Goal: Task Accomplishment & Management: Complete application form

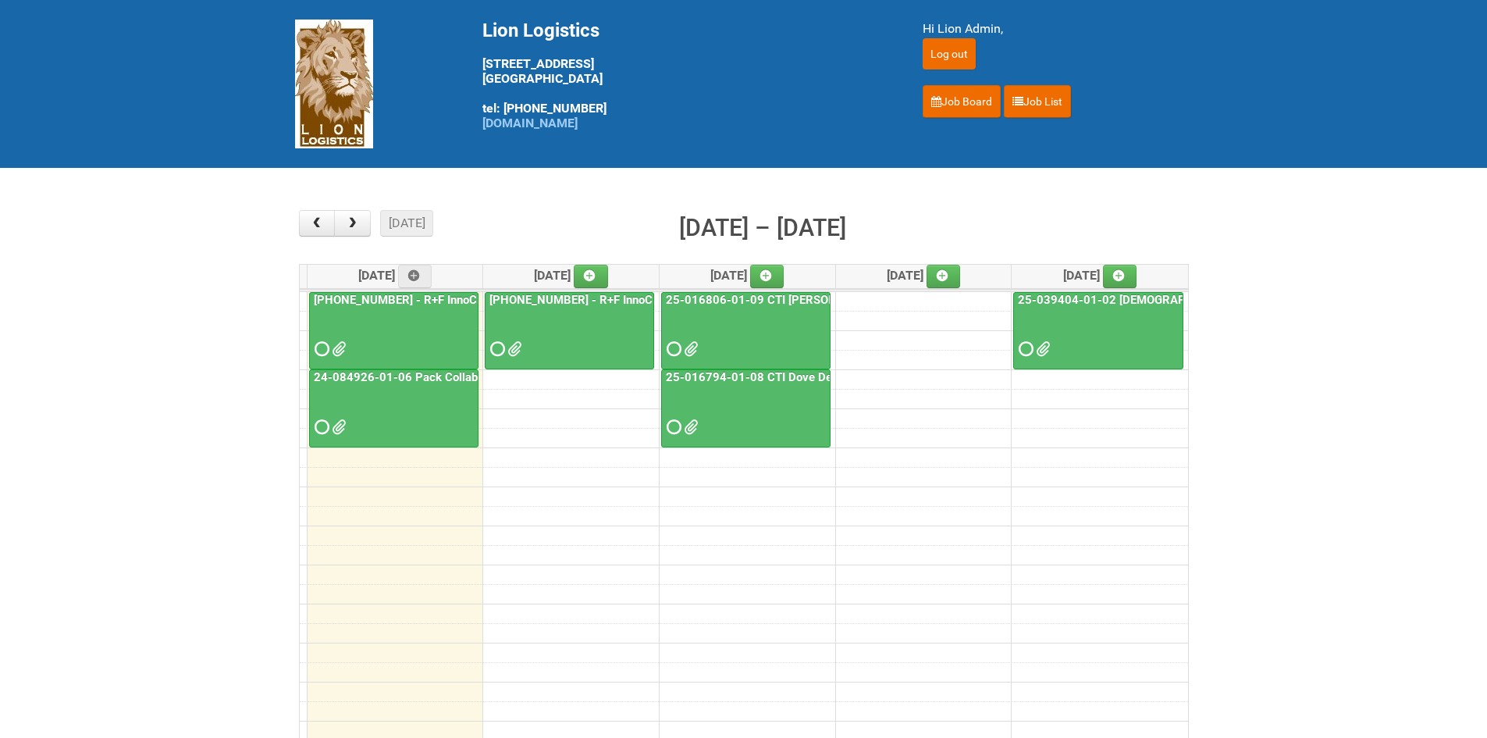
click at [326, 347] on span at bounding box center [320, 349] width 11 height 11
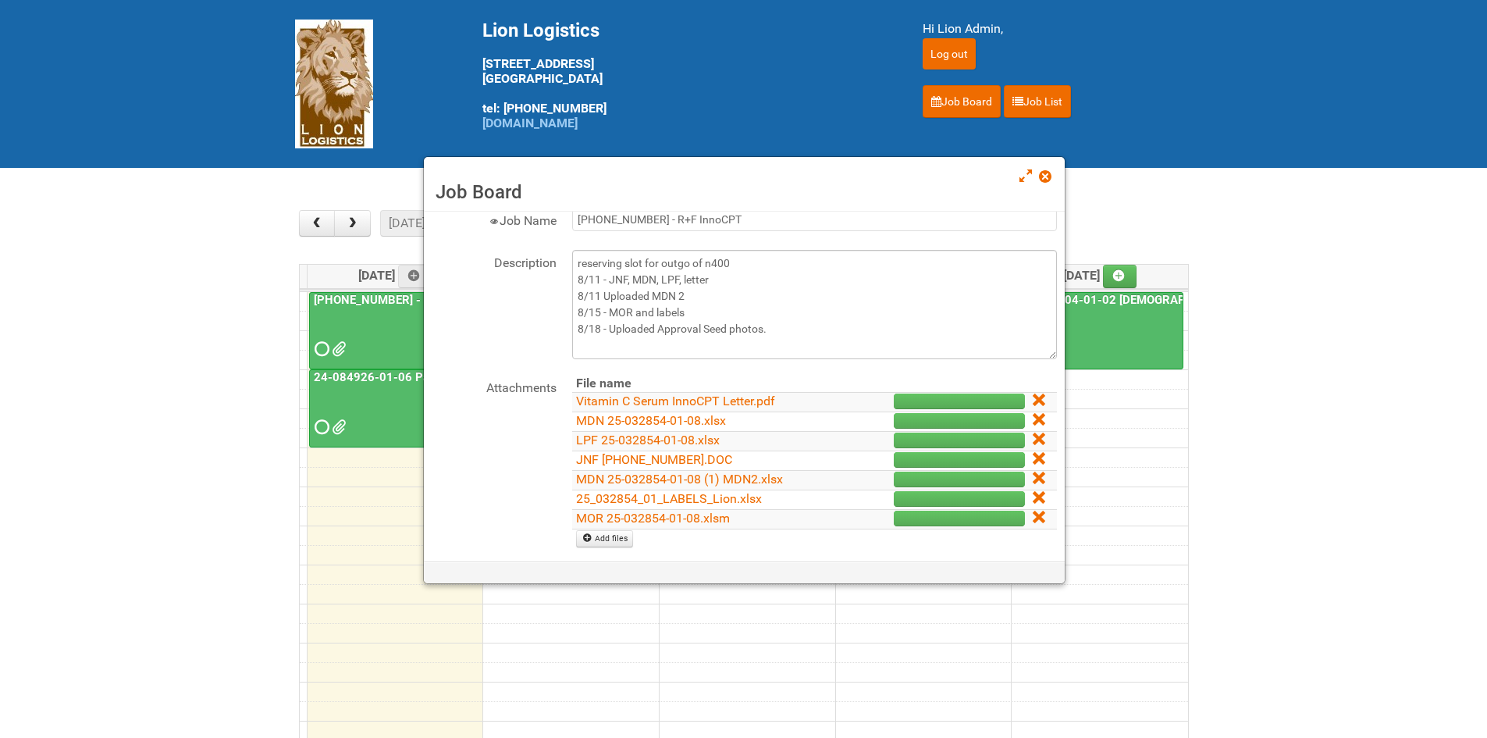
scroll to position [78, 0]
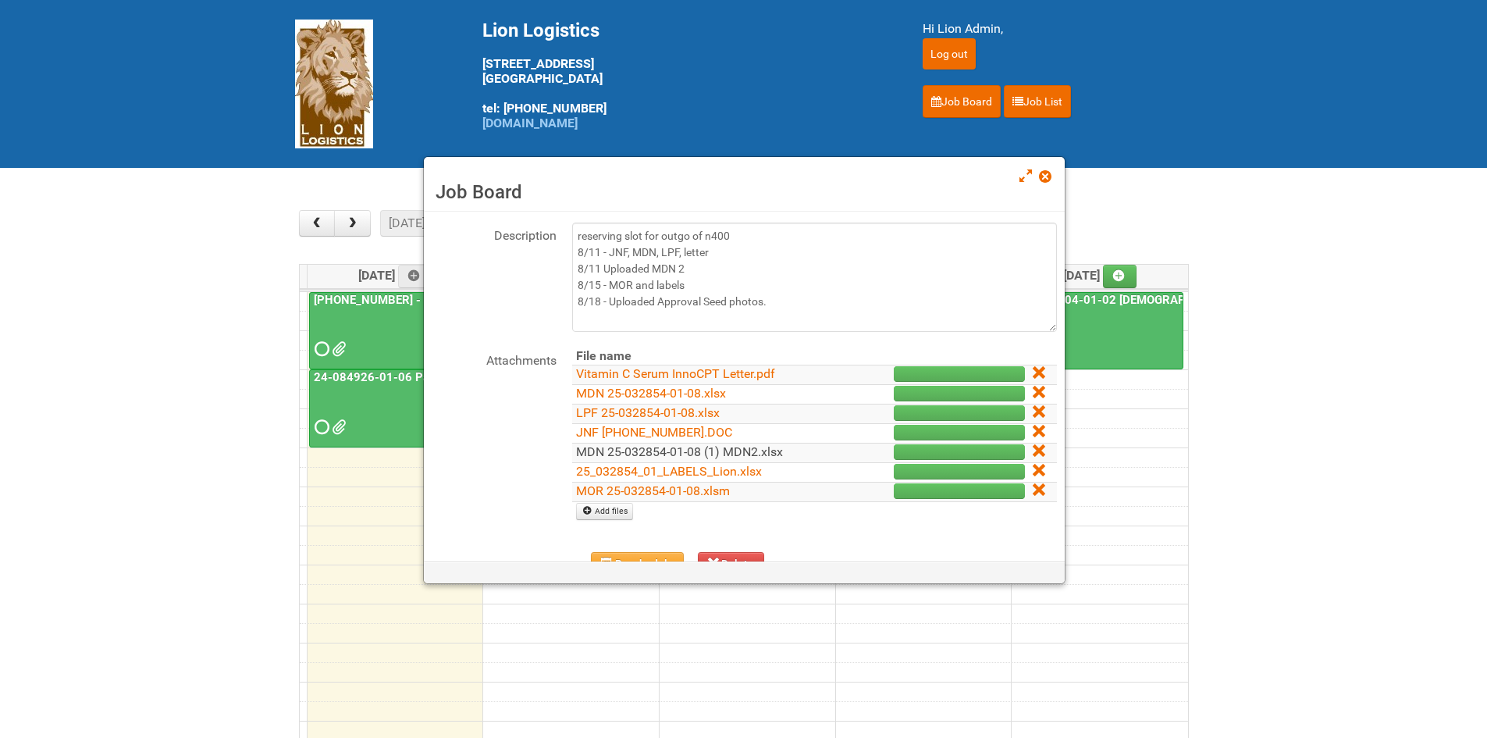
click at [602, 450] on link "MDN 25-032854-01-08 (1) MDN2.xlsx" at bounding box center [679, 451] width 207 height 15
click at [613, 517] on link "Add files" at bounding box center [604, 511] width 57 height 17
type input "C:\fakepath\MDN 25-032854-01-08 Left overs.xlsx"
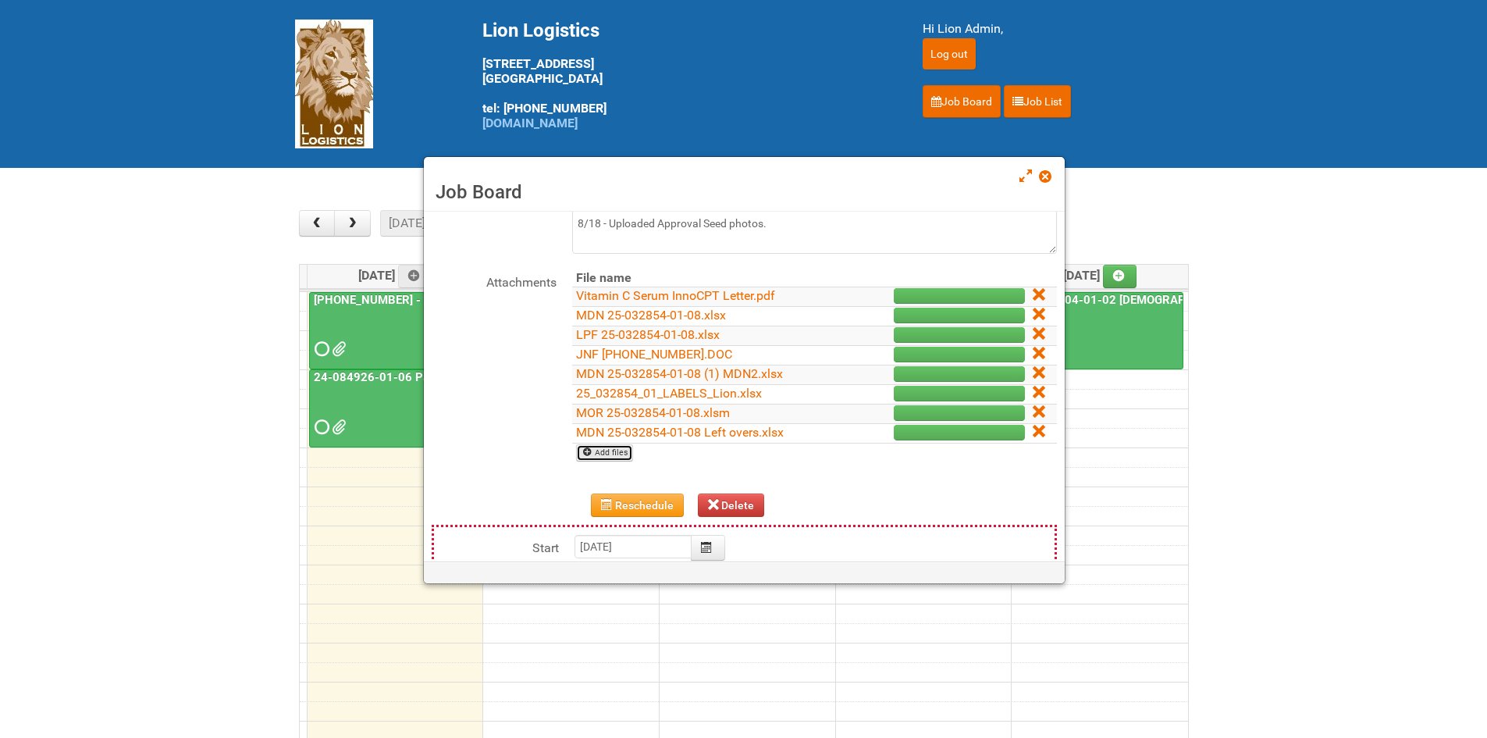
scroll to position [0, 0]
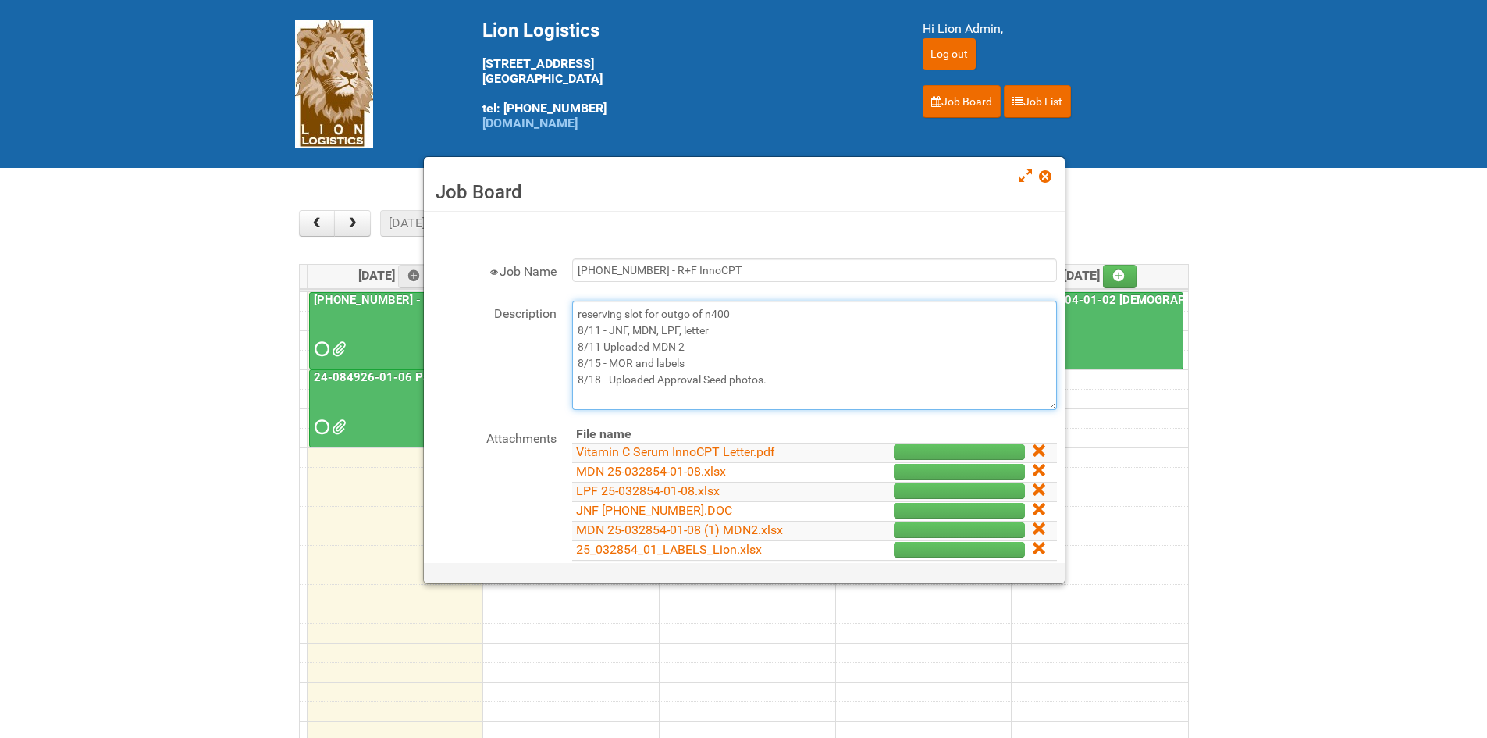
click at [806, 370] on textarea "reserving slot for outgo of n400 8/11 - JNF, MDN, LPF, letter 8/11 Uploaded MDN…" at bounding box center [814, 355] width 485 height 109
click at [777, 389] on textarea "reserving slot for outgo of n400 8/11 - JNF, MDN, LPF, letter 8/11 Uploaded MDN…" at bounding box center [814, 355] width 485 height 109
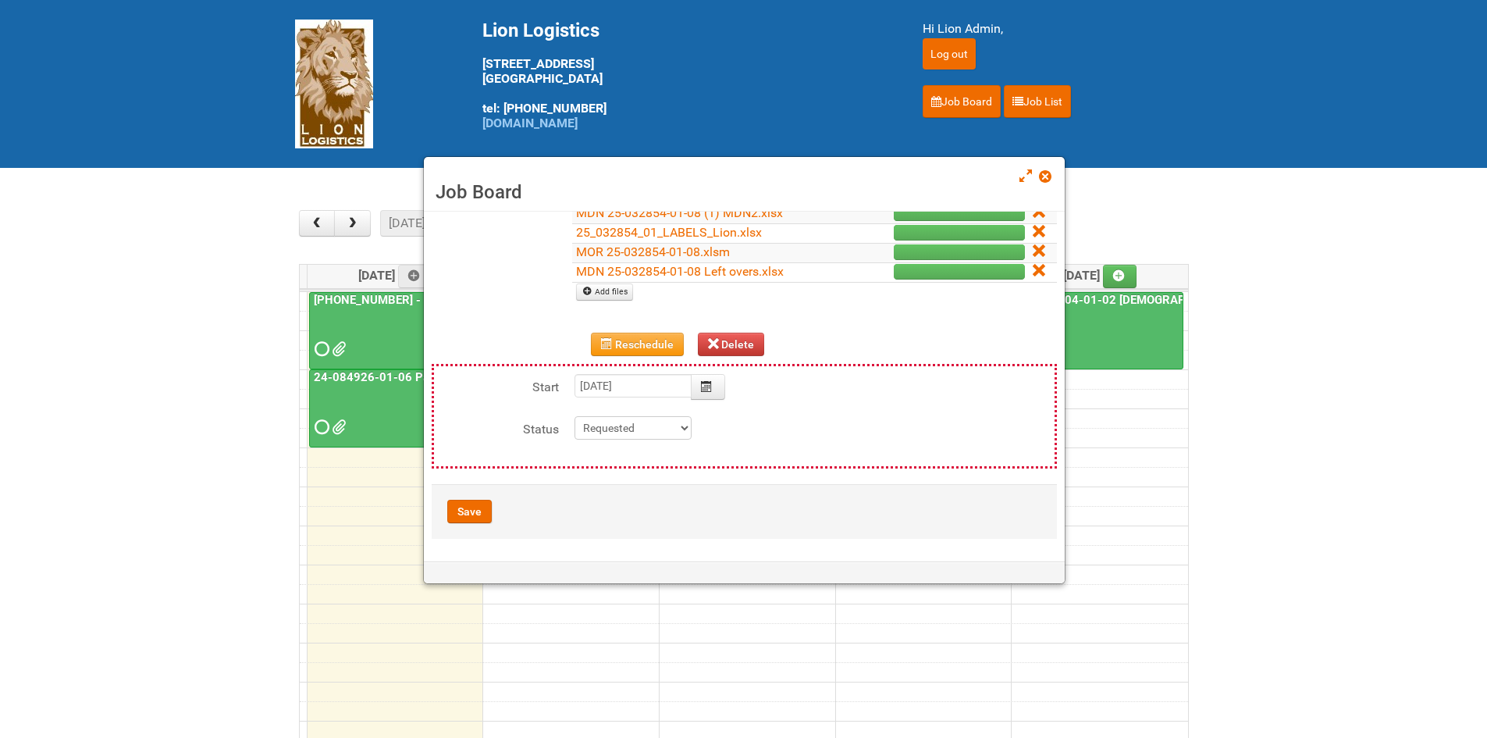
scroll to position [318, 0]
type textarea "reserving slot for outgo of n400 8/11 - JNF, MDN, LPF, letter 8/11 Uploaded MDN…"
click at [481, 514] on button "Save" at bounding box center [469, 510] width 45 height 23
type input "2025-08-18 09:00:00"
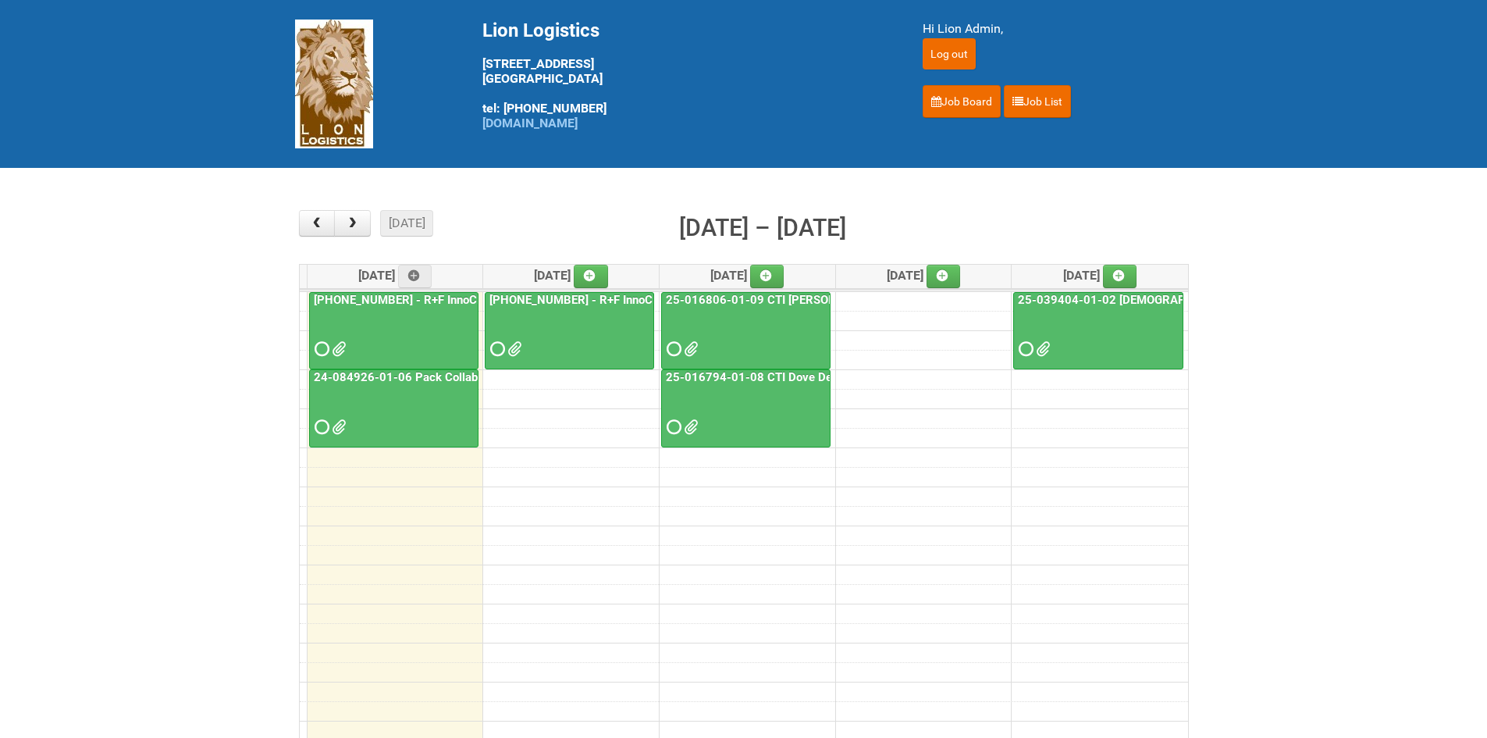
click at [310, 346] on div "[PHONE_NUMBER] - R+F InnoCPT" at bounding box center [394, 327] width 168 height 68
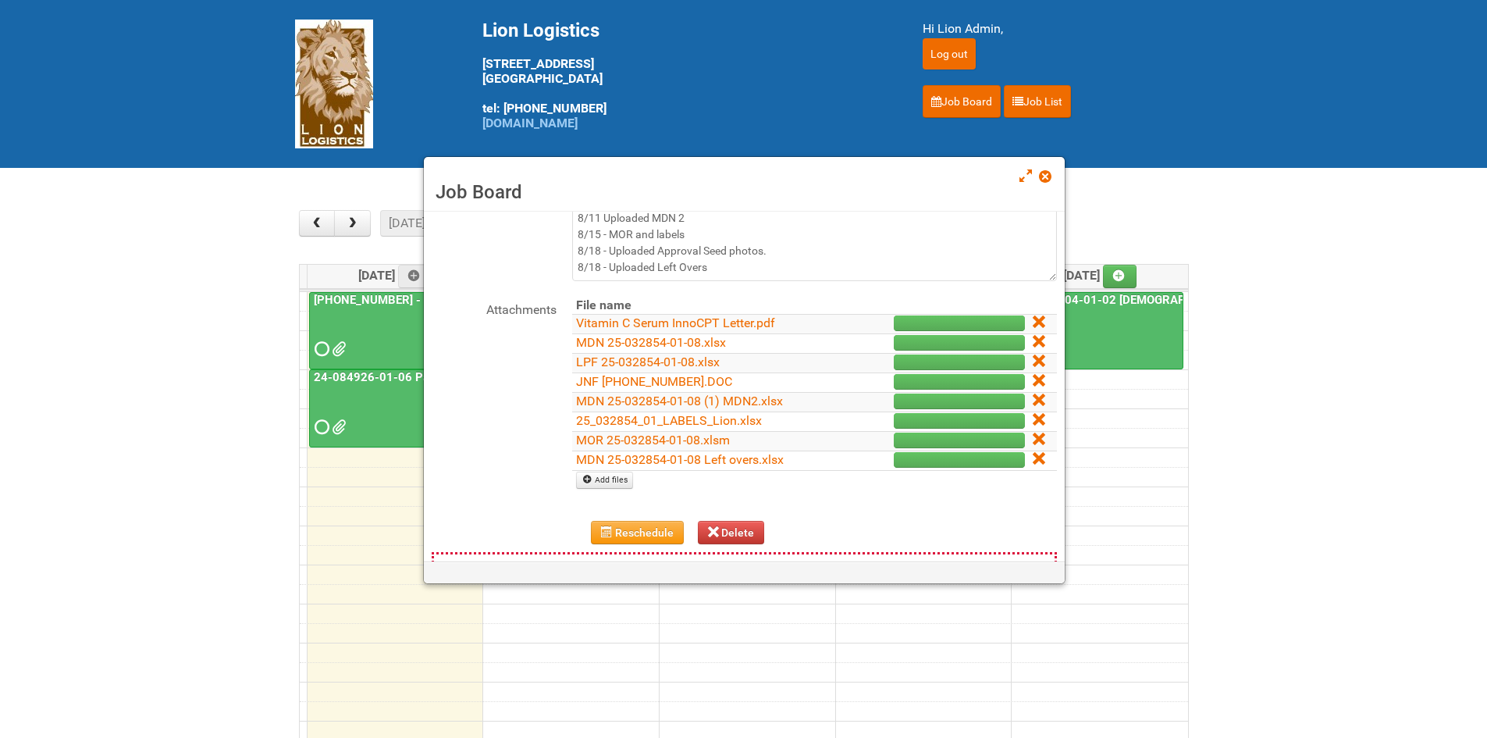
scroll to position [234, 0]
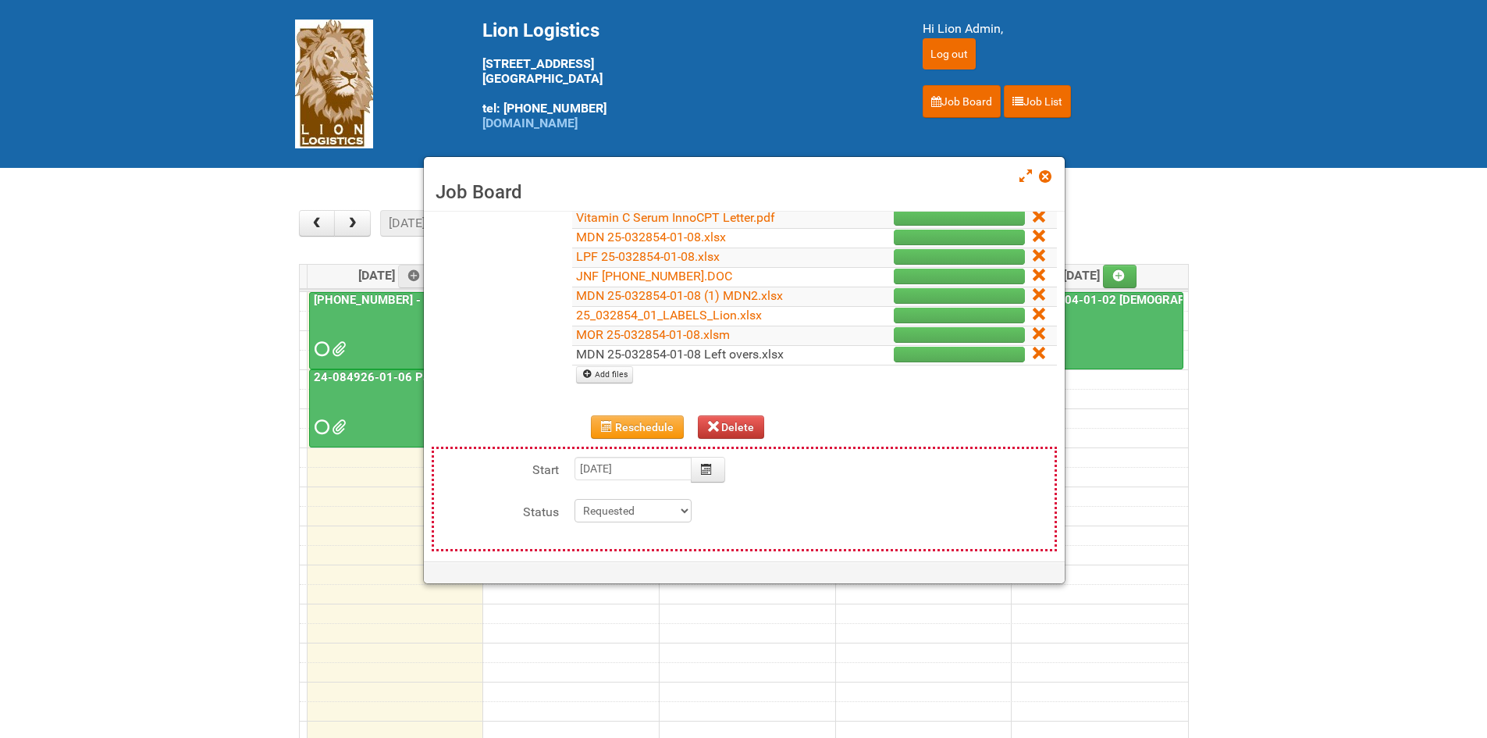
click at [652, 358] on link "MDN 25-032854-01-08 Left overs.xlsx" at bounding box center [680, 354] width 208 height 15
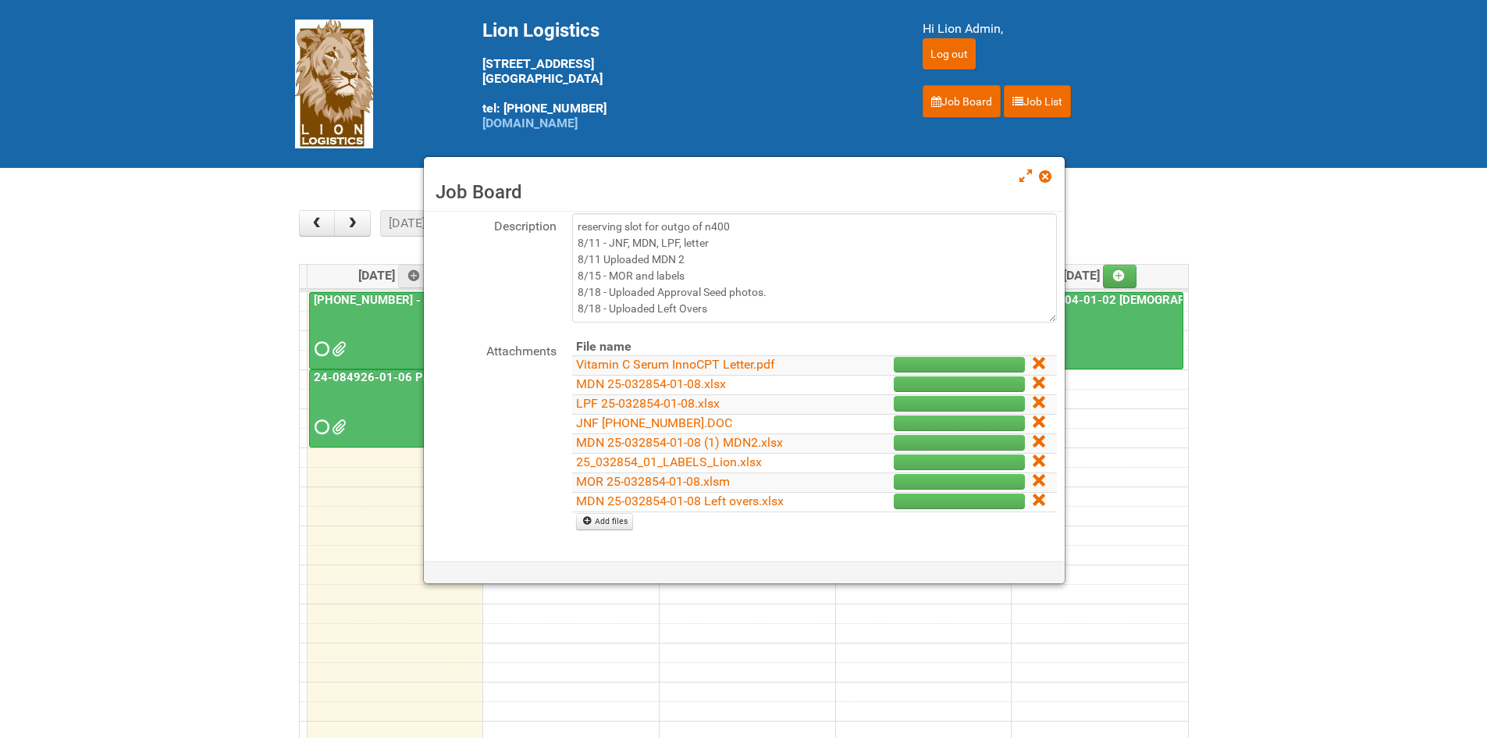
scroll to position [0, 0]
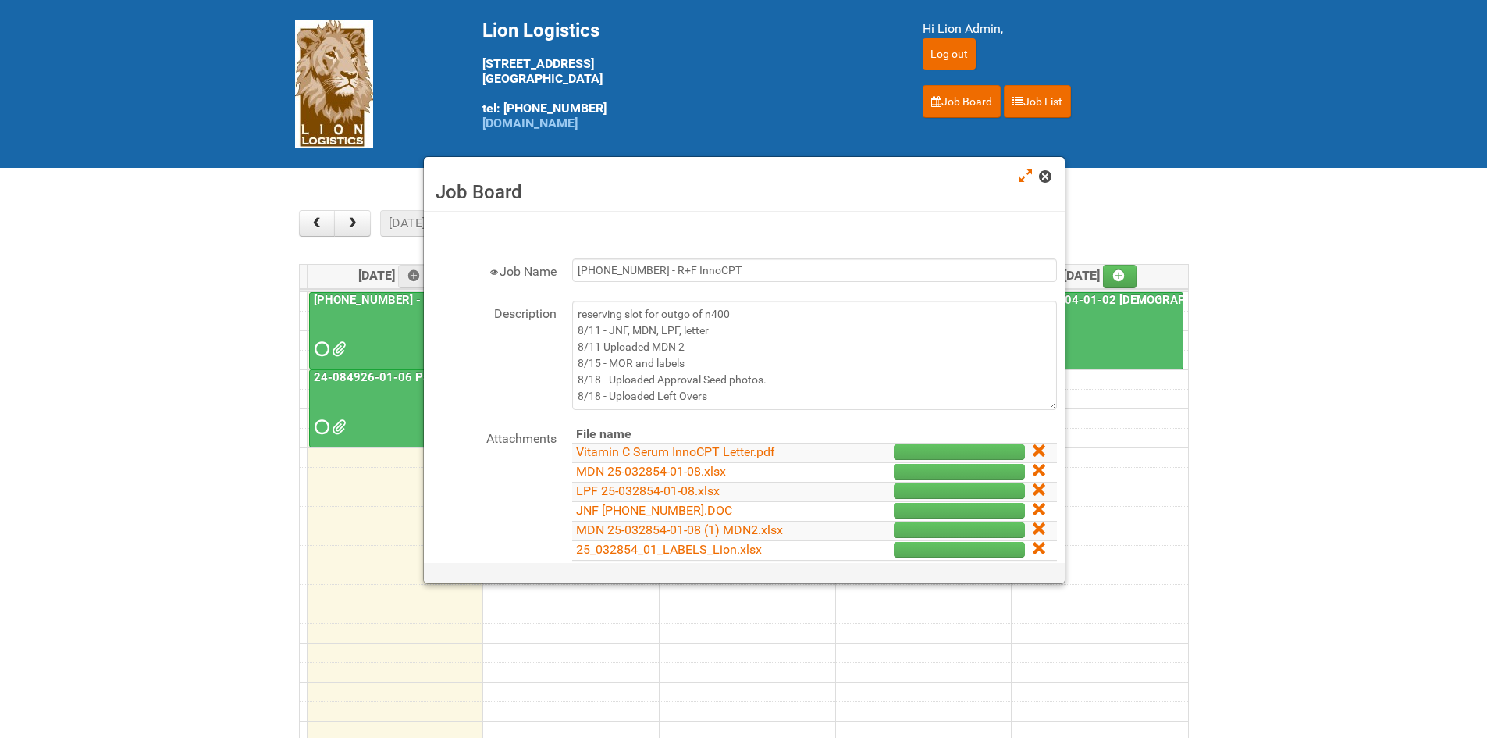
click at [1047, 181] on span at bounding box center [1044, 176] width 11 height 11
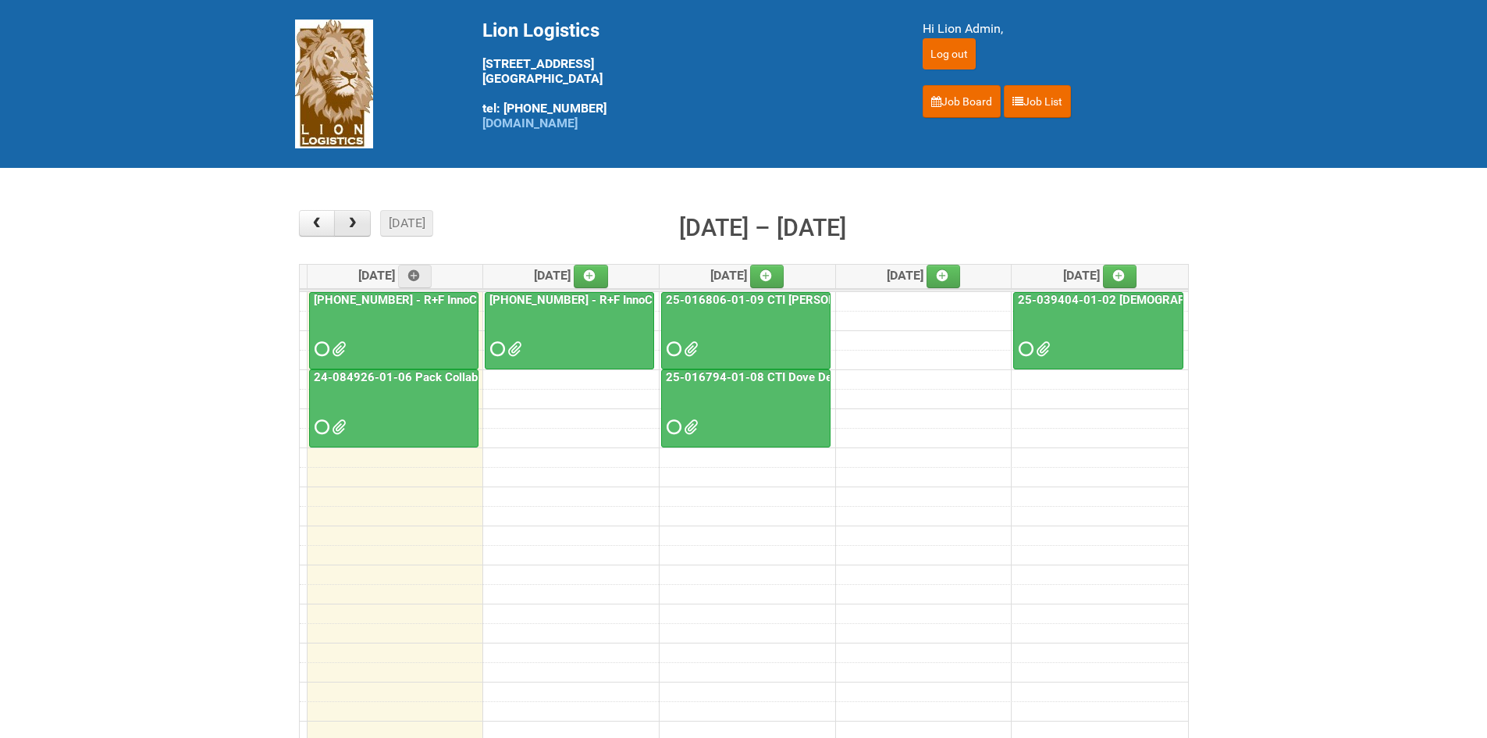
click at [361, 232] on button "button" at bounding box center [352, 223] width 37 height 27
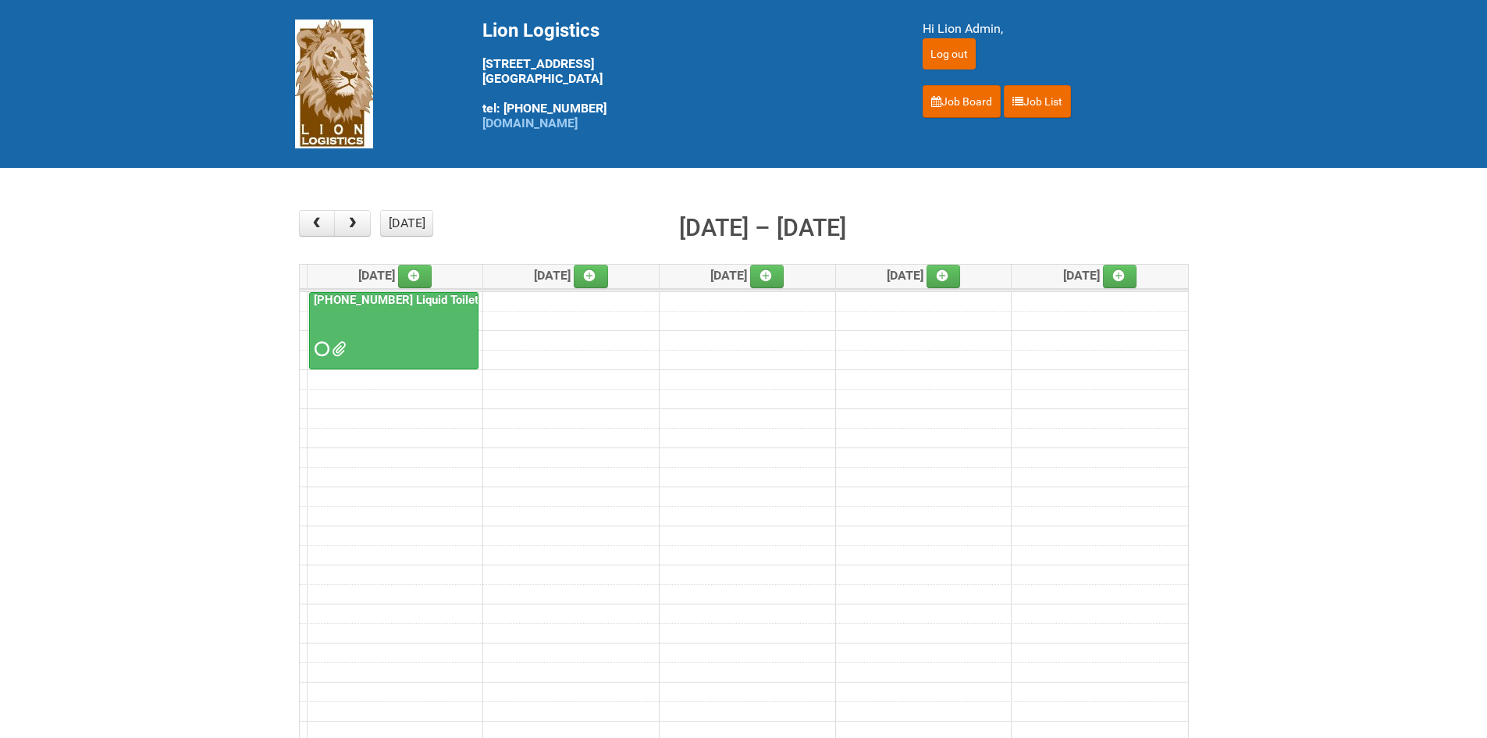
click at [332, 344] on span at bounding box center [337, 349] width 11 height 11
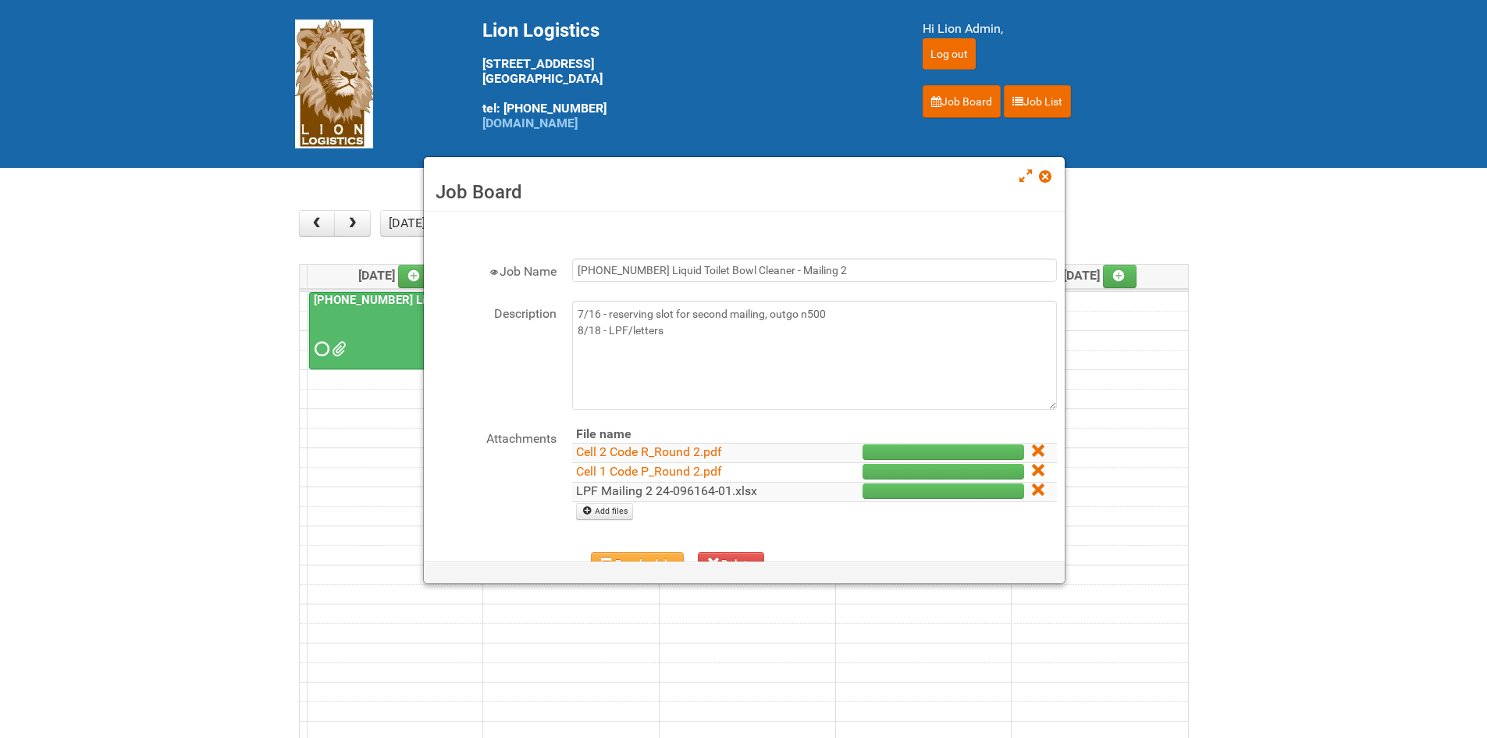
click at [602, 493] on link "LPF Mailing 2 24-096164-01.xlsx" at bounding box center [666, 490] width 181 height 15
click at [1045, 173] on span at bounding box center [1044, 176] width 11 height 11
